Goal: Task Accomplishment & Management: Complete application form

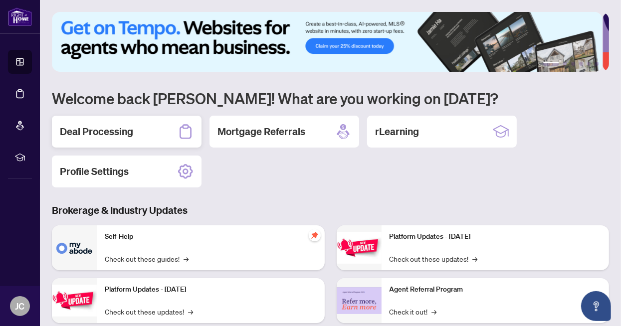
click at [99, 137] on h2 "Deal Processing" at bounding box center [96, 132] width 73 height 14
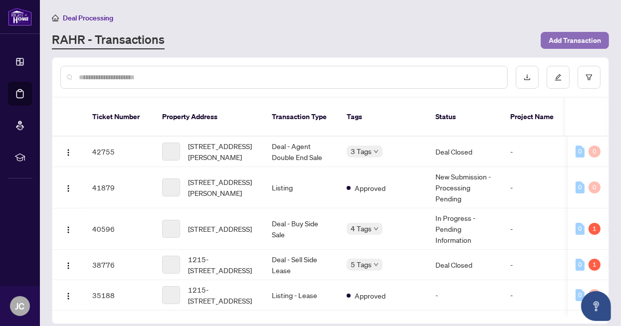
click at [576, 36] on span "Add Transaction" at bounding box center [575, 40] width 52 height 16
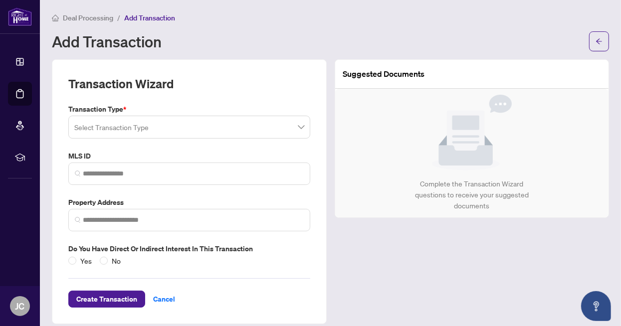
click at [278, 135] on input "search" at bounding box center [184, 129] width 221 height 22
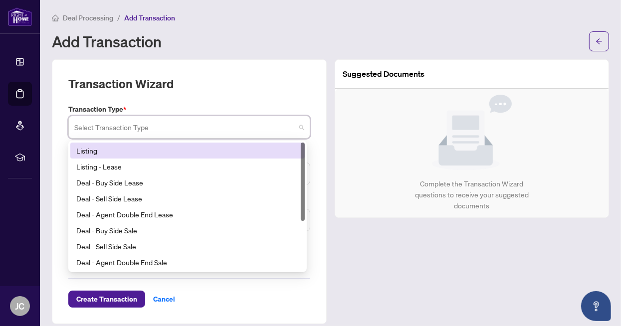
click at [184, 151] on div "Listing" at bounding box center [187, 150] width 223 height 11
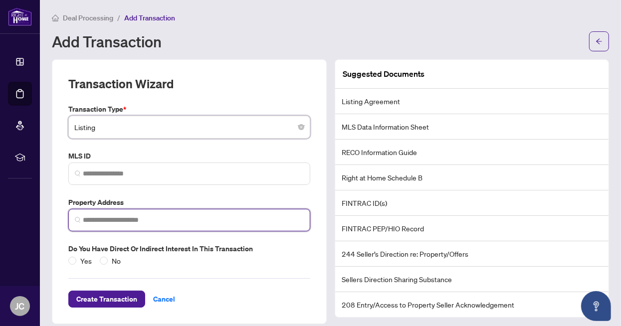
click at [127, 224] on input "search" at bounding box center [193, 220] width 221 height 10
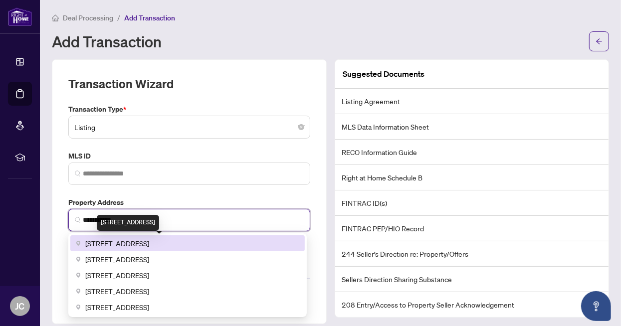
click at [131, 243] on span "[STREET_ADDRESS]" at bounding box center [117, 243] width 64 height 11
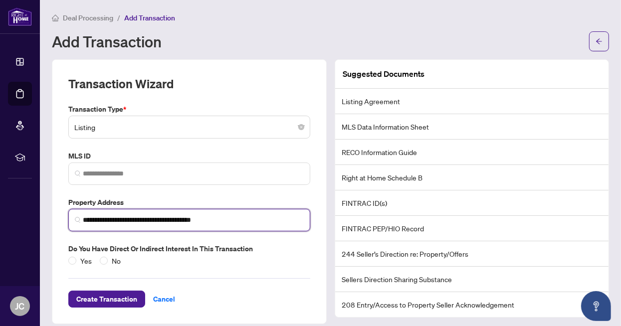
type input "**********"
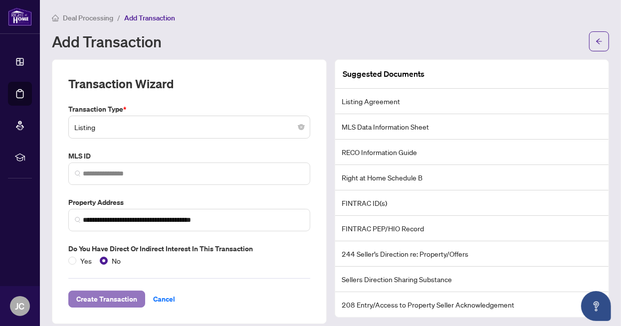
click at [103, 298] on span "Create Transaction" at bounding box center [106, 299] width 61 height 16
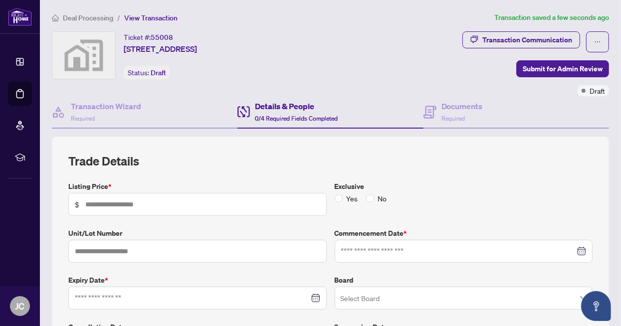
scroll to position [43, 0]
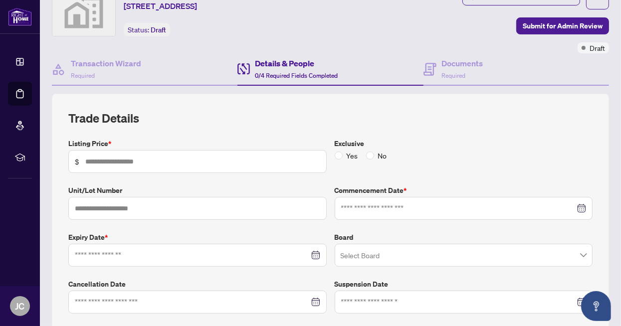
click at [94, 166] on span "$" at bounding box center [197, 161] width 258 height 23
type input "*********"
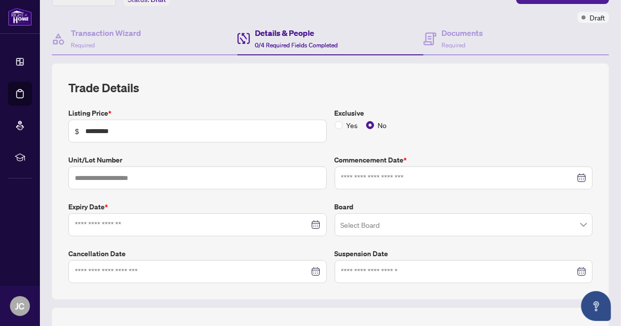
scroll to position [86, 0]
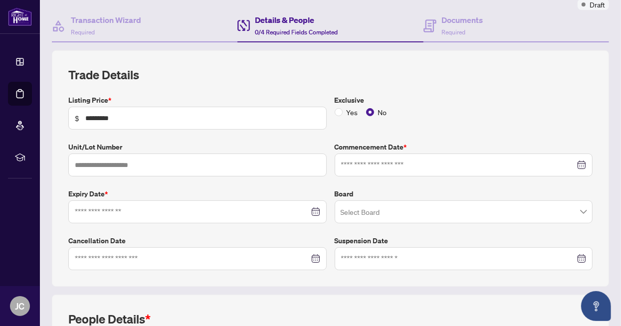
click at [579, 165] on div at bounding box center [464, 165] width 246 height 11
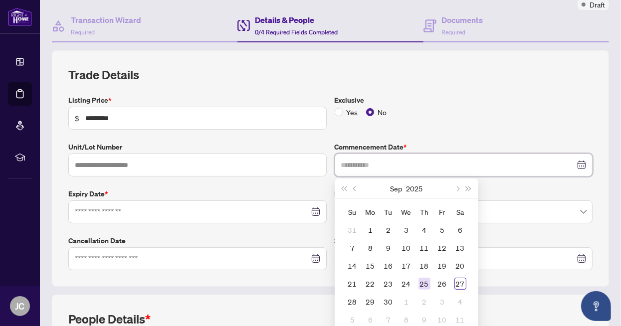
type input "**********"
click at [421, 279] on div "25" at bounding box center [425, 284] width 12 height 12
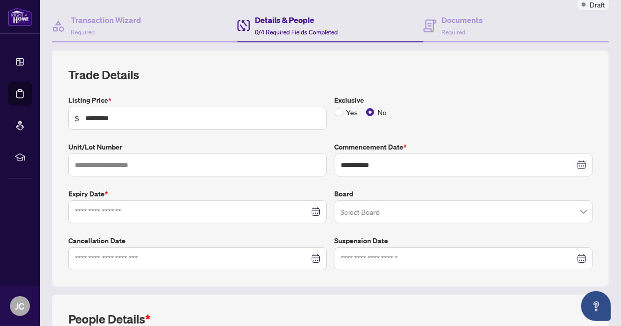
click at [309, 207] on div at bounding box center [198, 212] width 246 height 11
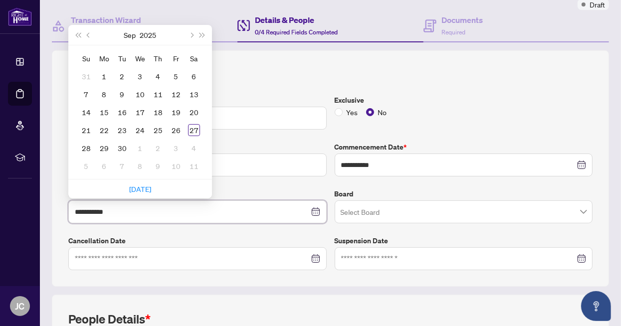
type input "**********"
click at [190, 30] on button "Next month (PageDown)" at bounding box center [191, 35] width 11 height 20
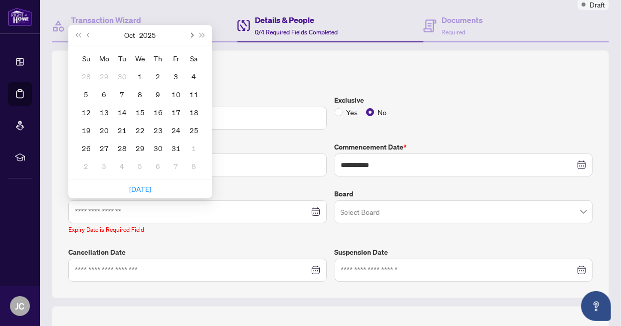
click at [190, 30] on button "Next month (PageDown)" at bounding box center [191, 35] width 11 height 20
type input "**********"
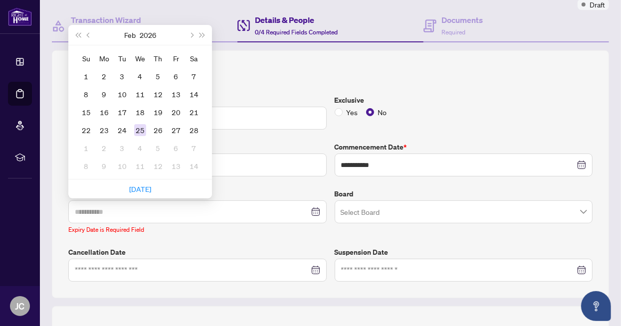
click at [136, 129] on div "25" at bounding box center [140, 130] width 12 height 12
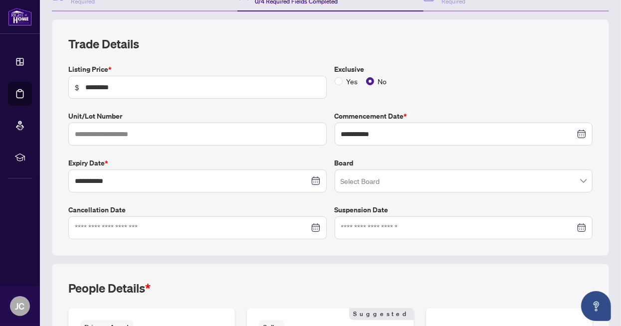
scroll to position [130, 0]
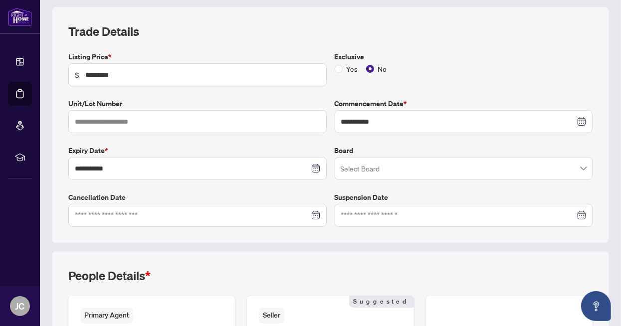
click at [406, 171] on input "search" at bounding box center [460, 170] width 238 height 22
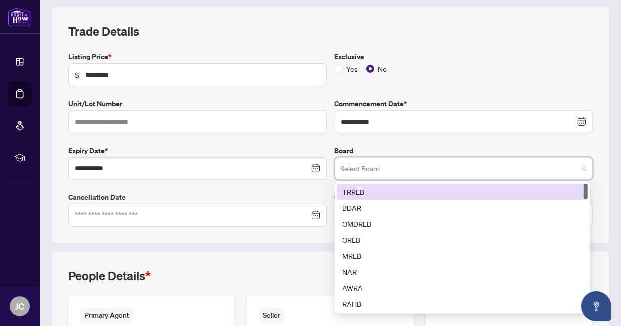
click at [374, 190] on div "TRREB" at bounding box center [462, 192] width 239 height 11
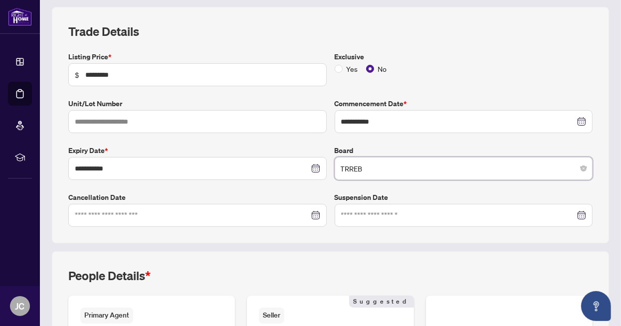
click at [265, 145] on label "Expiry Date *" at bounding box center [197, 150] width 258 height 11
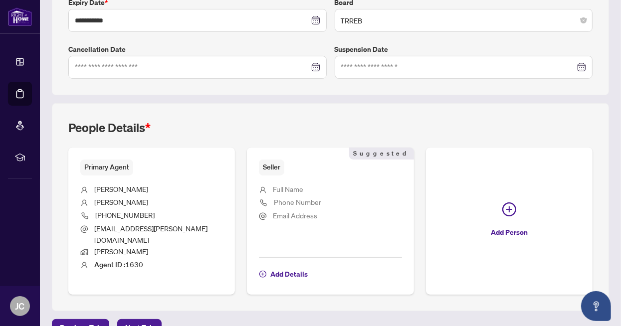
scroll to position [287, 0]
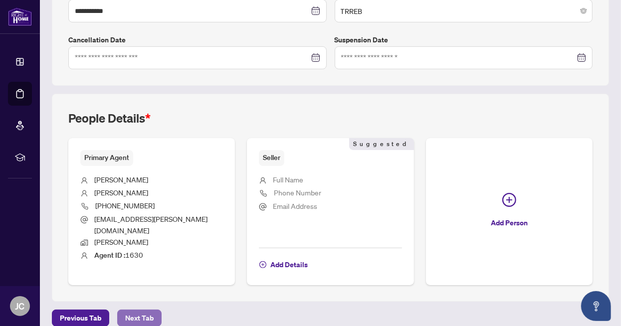
click at [129, 310] on span "Next Tab" at bounding box center [139, 318] width 28 height 16
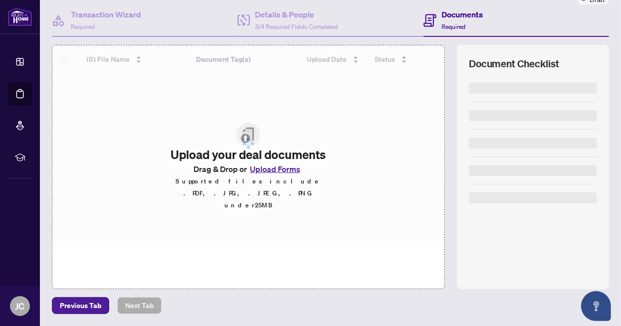
scroll to position [90, 0]
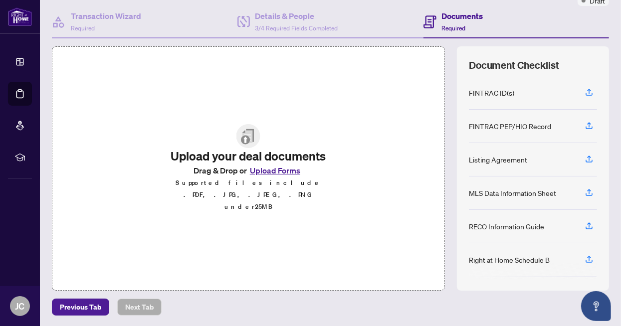
click at [279, 177] on button "Upload Forms" at bounding box center [275, 170] width 56 height 13
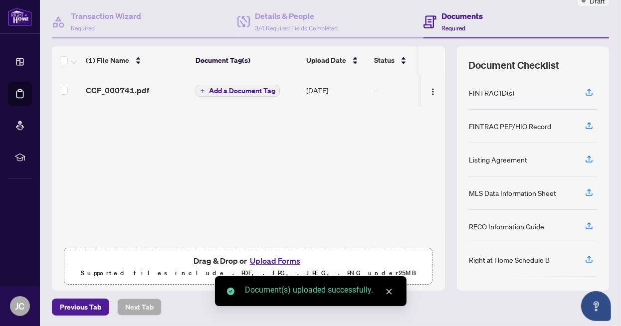
click at [388, 289] on icon "close" at bounding box center [389, 291] width 7 height 7
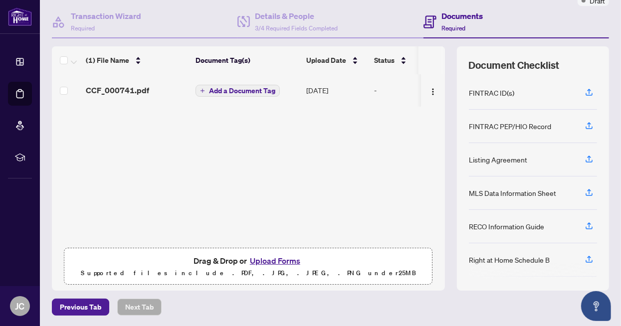
click at [234, 87] on span "Add a Document Tag" at bounding box center [242, 90] width 66 height 7
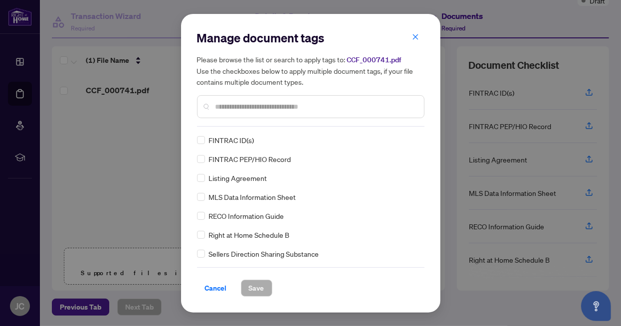
click at [415, 56] on h5 "Please browse the list or search to apply tags to: CCF_000741.pdf Use the check…" at bounding box center [311, 70] width 228 height 33
click at [412, 36] on icon "close" at bounding box center [415, 36] width 7 height 7
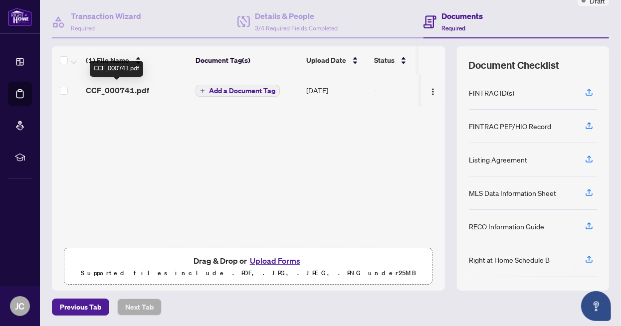
click at [113, 85] on span "CCF_000741.pdf" at bounding box center [117, 90] width 63 height 12
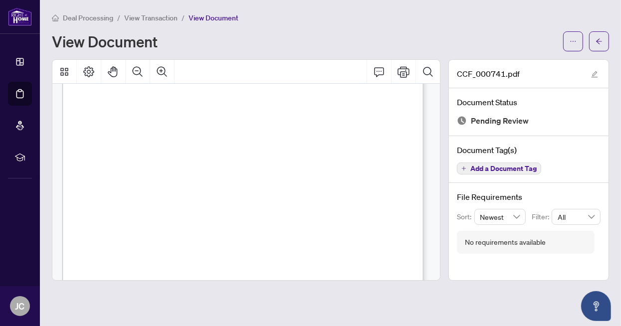
scroll to position [260, 0]
click at [596, 43] on icon "arrow-left" at bounding box center [599, 41] width 7 height 7
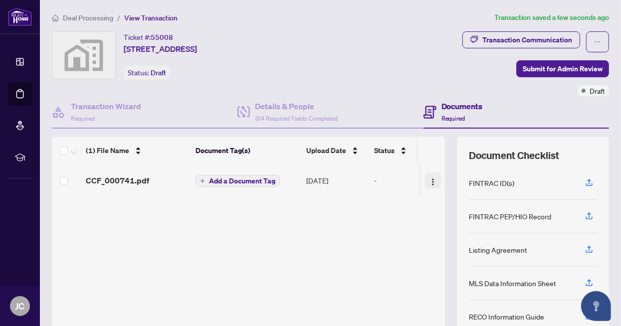
click at [429, 181] on img "button" at bounding box center [433, 182] width 8 height 8
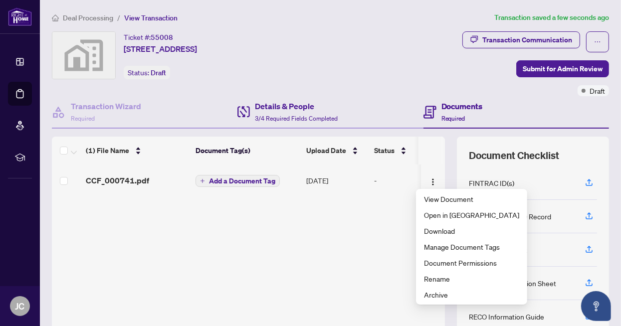
click at [376, 105] on div "Details & People 3/4 Required Fields Completed" at bounding box center [331, 112] width 186 height 32
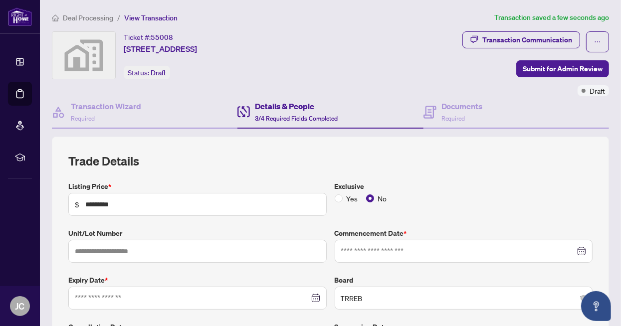
type input "**********"
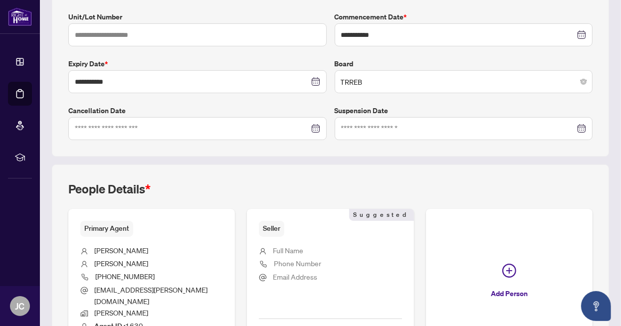
scroll to position [287, 0]
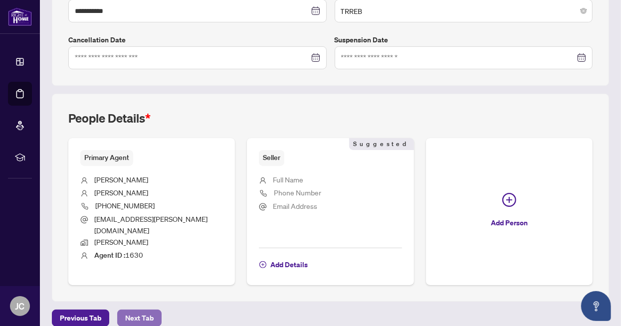
click at [143, 310] on span "Next Tab" at bounding box center [139, 318] width 28 height 16
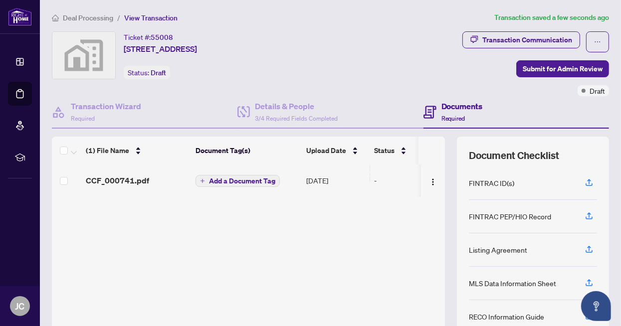
click at [233, 183] on span "Add a Document Tag" at bounding box center [242, 181] width 66 height 7
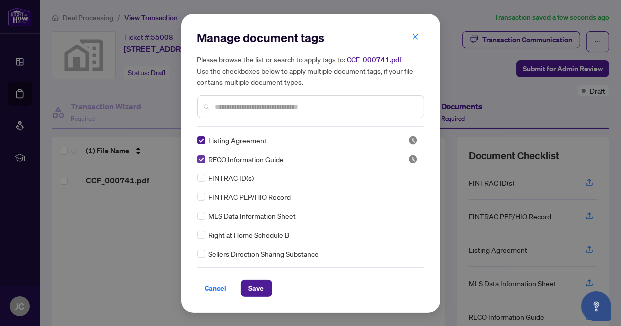
click at [201, 154] on label at bounding box center [201, 159] width 8 height 11
click at [209, 285] on span "Cancel" at bounding box center [216, 288] width 22 height 16
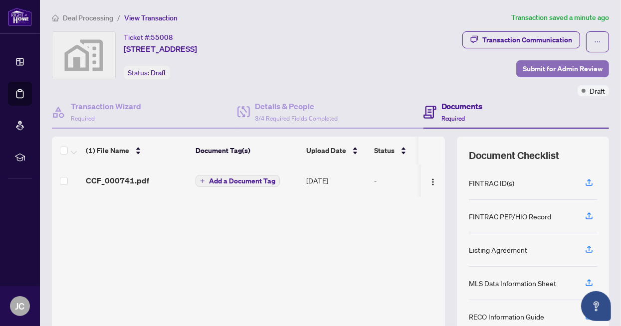
click at [537, 66] on span "Submit for Admin Review" at bounding box center [563, 69] width 80 height 16
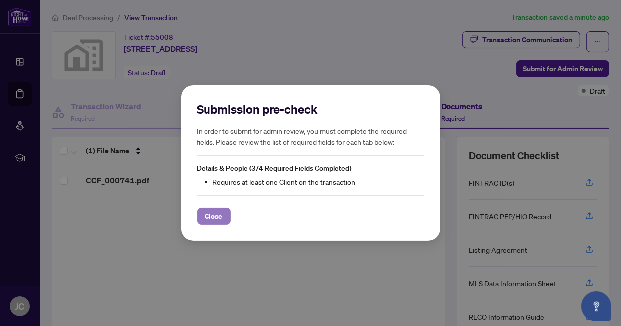
click at [214, 213] on span "Close" at bounding box center [214, 217] width 18 height 16
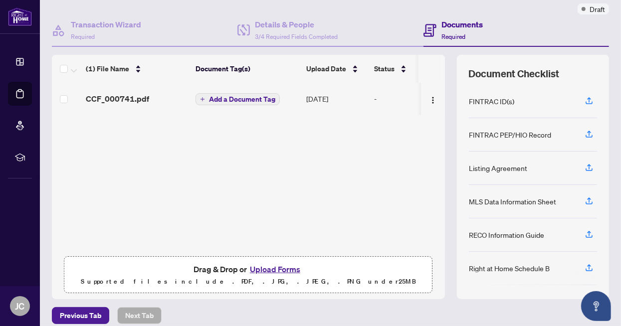
scroll to position [90, 0]
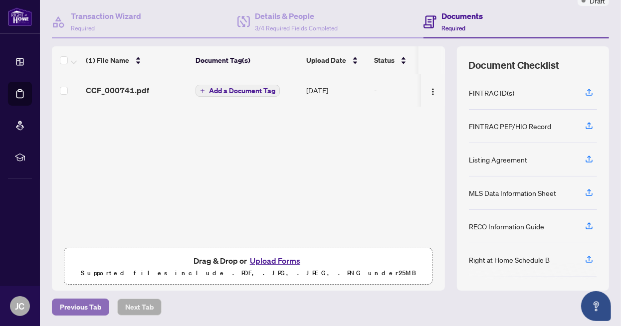
click at [65, 306] on span "Previous Tab" at bounding box center [80, 307] width 41 height 16
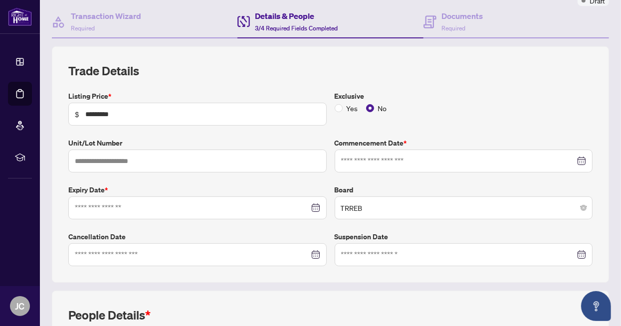
type input "**********"
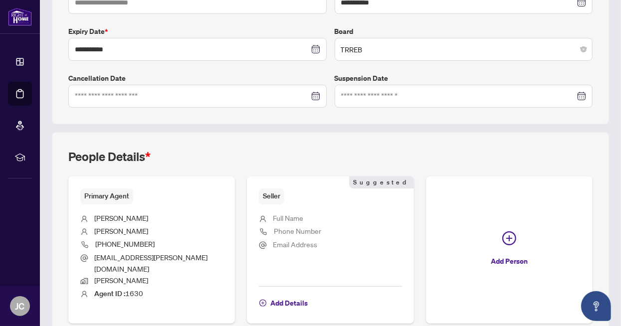
scroll to position [287, 0]
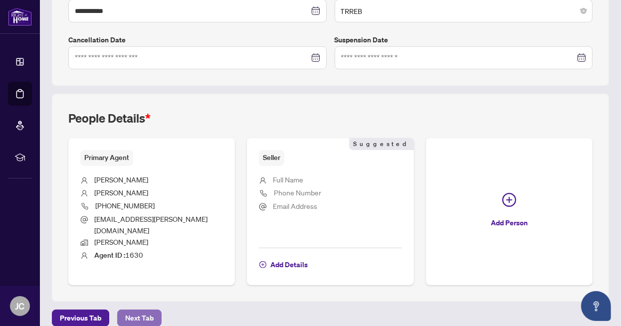
click at [140, 310] on span "Next Tab" at bounding box center [139, 318] width 28 height 16
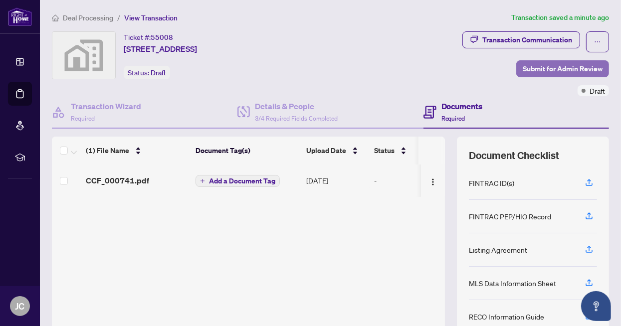
click at [546, 67] on span "Submit for Admin Review" at bounding box center [563, 69] width 80 height 16
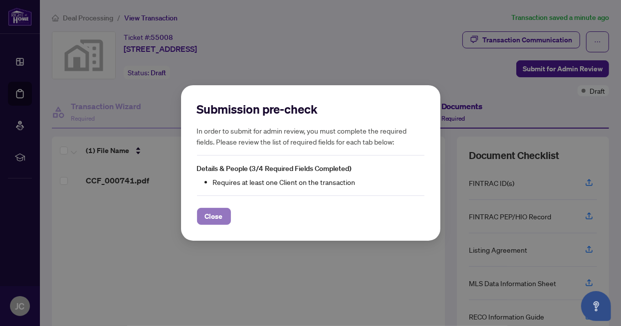
click at [215, 219] on span "Close" at bounding box center [214, 217] width 18 height 16
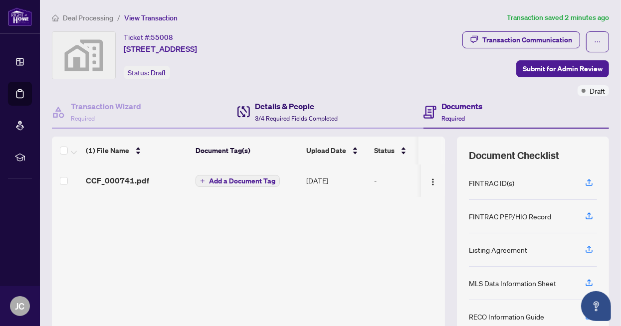
click at [289, 103] on h4 "Details & People" at bounding box center [296, 106] width 83 height 12
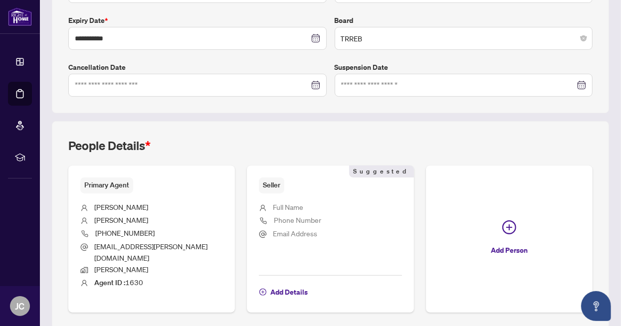
scroll to position [287, 0]
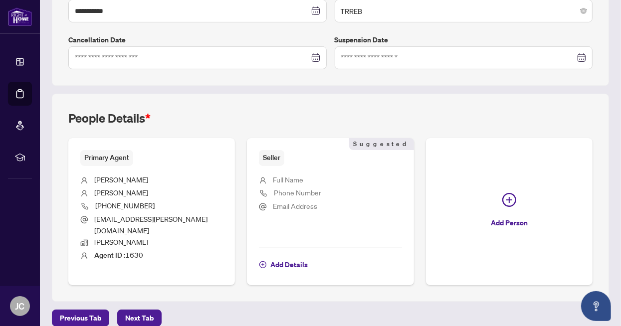
click at [155, 215] on span "[EMAIL_ADDRESS][PERSON_NAME][DOMAIN_NAME]" at bounding box center [150, 225] width 113 height 20
click at [281, 257] on span "Add Details" at bounding box center [288, 265] width 37 height 16
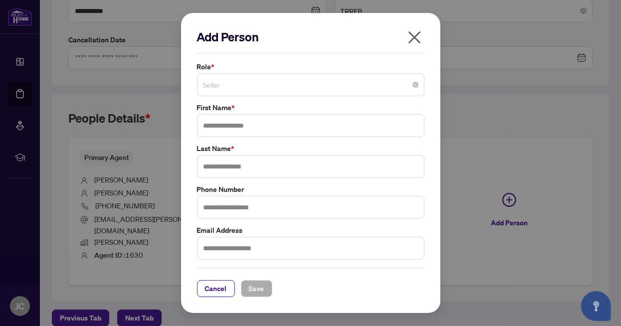
click at [257, 86] on span "Seller" at bounding box center [311, 84] width 216 height 19
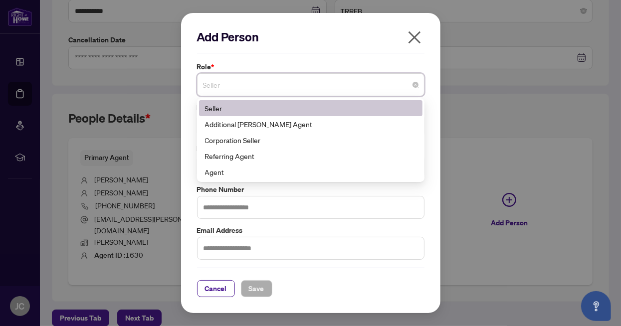
click at [257, 86] on span "Seller" at bounding box center [311, 84] width 216 height 19
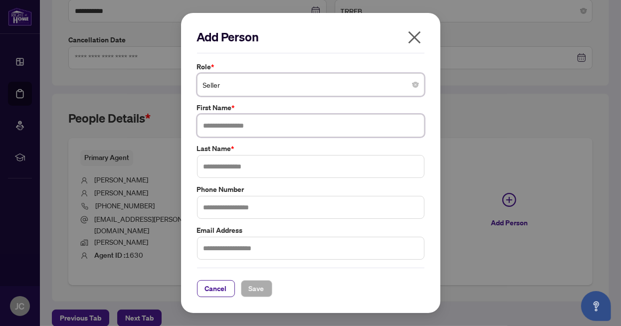
click at [242, 126] on input "text" at bounding box center [311, 125] width 228 height 23
type input "**********"
type input "*********"
click at [267, 284] on button "Save" at bounding box center [256, 288] width 31 height 17
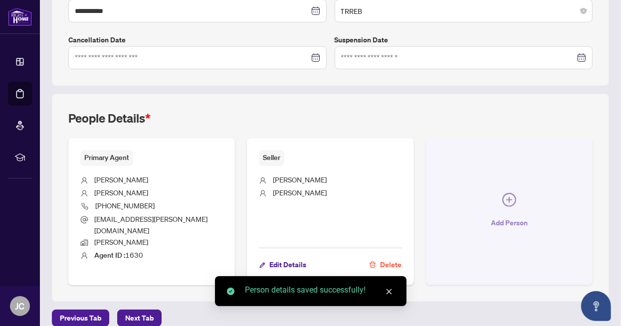
click at [495, 219] on span "Add Person" at bounding box center [509, 223] width 37 height 16
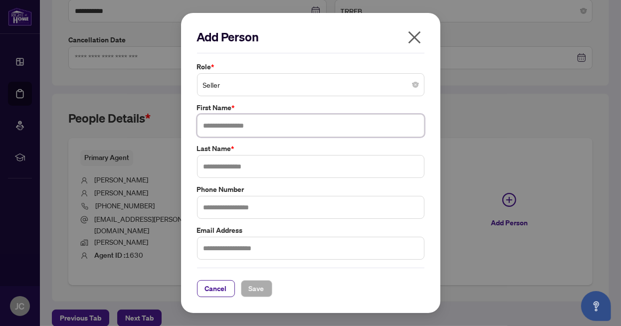
click at [247, 129] on input "text" at bounding box center [311, 125] width 228 height 23
type input "*****"
type input "*********"
click at [262, 284] on span "Save" at bounding box center [256, 289] width 15 height 16
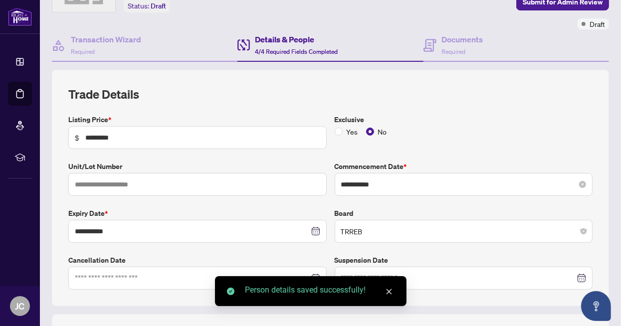
scroll to position [0, 0]
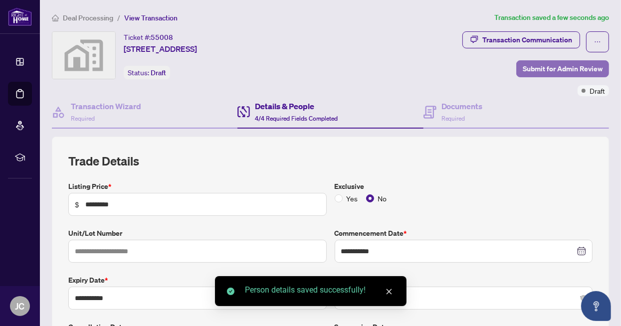
click at [536, 66] on span "Submit for Admin Review" at bounding box center [563, 69] width 80 height 16
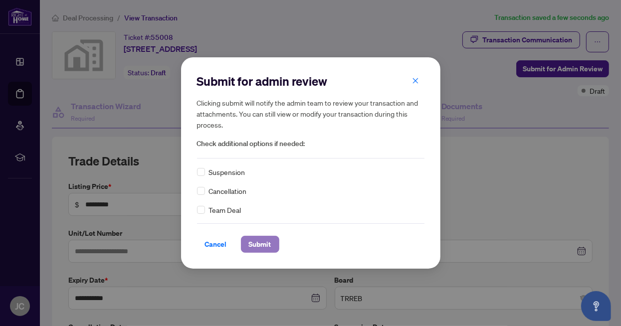
click at [259, 243] on span "Submit" at bounding box center [260, 245] width 22 height 16
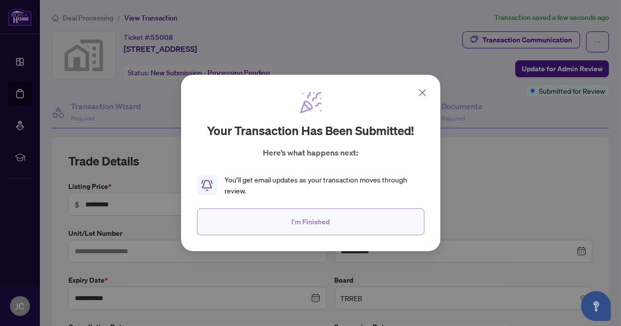
click at [298, 224] on span "I'm Finished" at bounding box center [310, 222] width 38 height 16
